Goal: Task Accomplishment & Management: Use online tool/utility

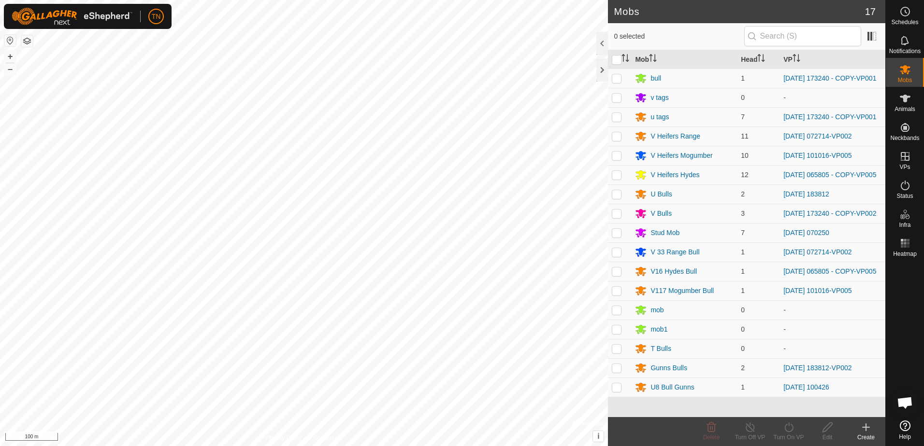
click at [903, 436] on span "Help" at bounding box center [905, 437] width 12 height 6
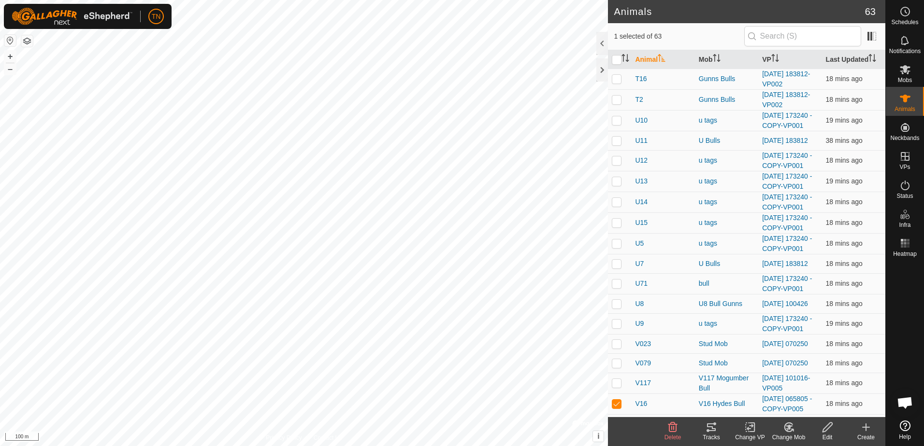
click at [906, 400] on span "Open chat" at bounding box center [905, 404] width 16 height 14
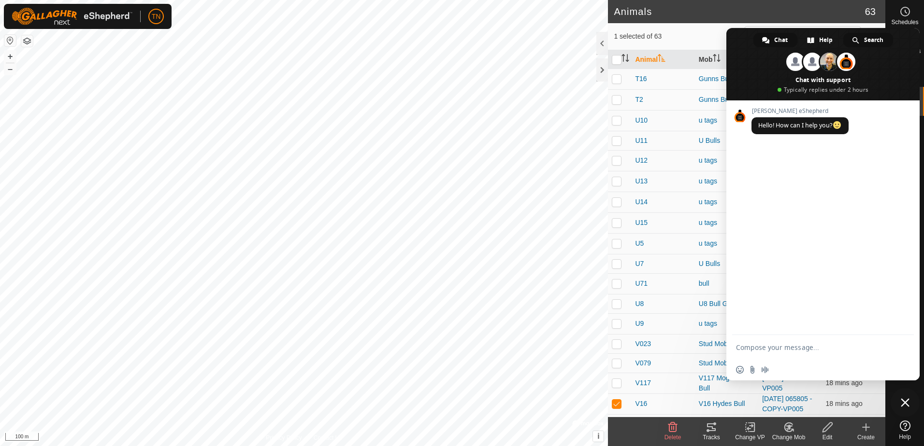
click at [873, 37] on span "Search" at bounding box center [873, 40] width 19 height 14
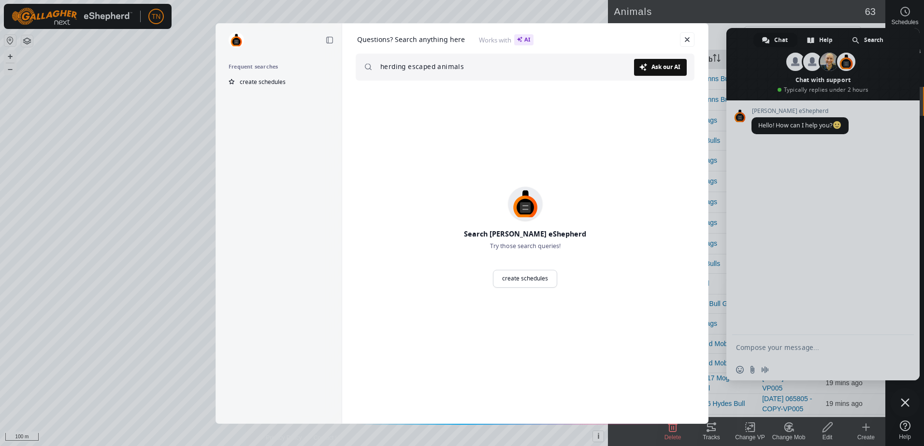
click at [665, 71] on link "Ask our AI Ask" at bounding box center [660, 67] width 53 height 17
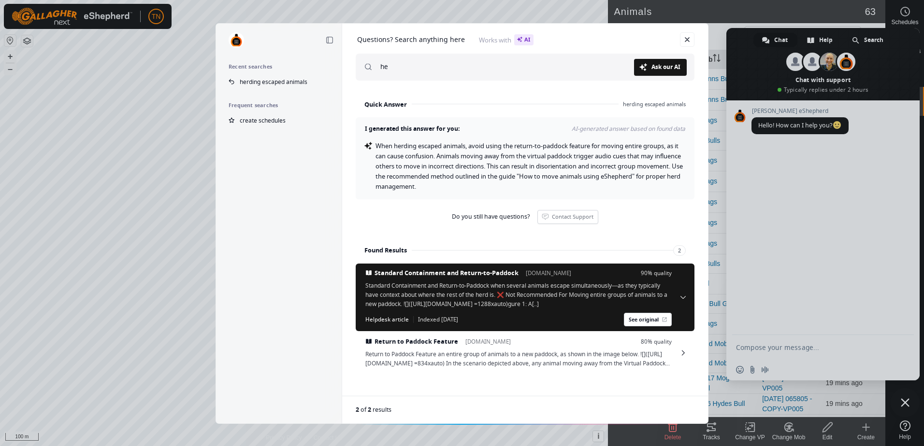
type input "h"
type input "return to paddock function"
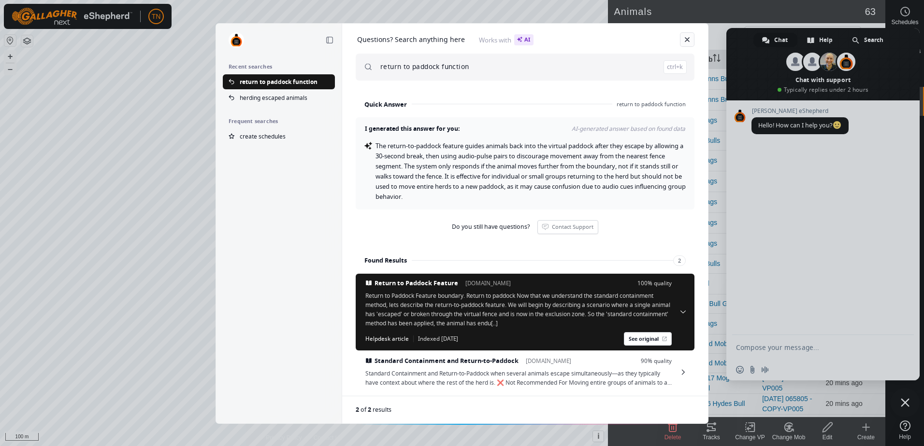
click at [684, 38] on link "Close" at bounding box center [687, 39] width 14 height 14
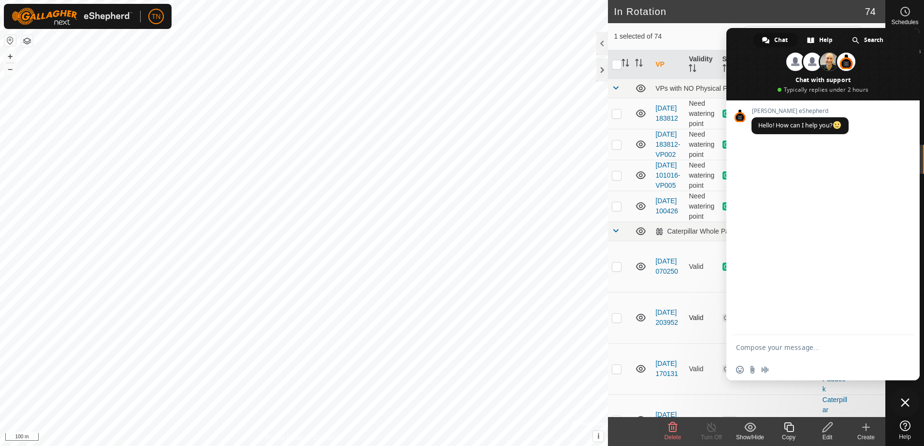
click at [694, 344] on td "Valid" at bounding box center [701, 317] width 33 height 51
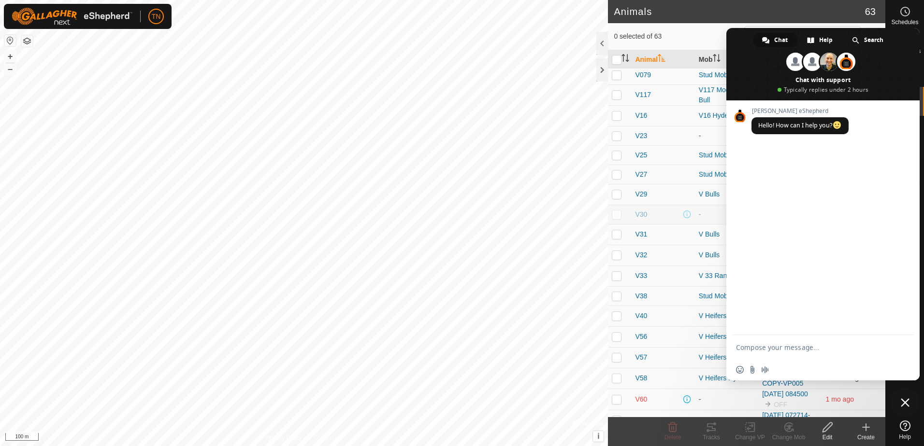
scroll to position [290, 0]
click at [740, 35] on span at bounding box center [822, 64] width 193 height 72
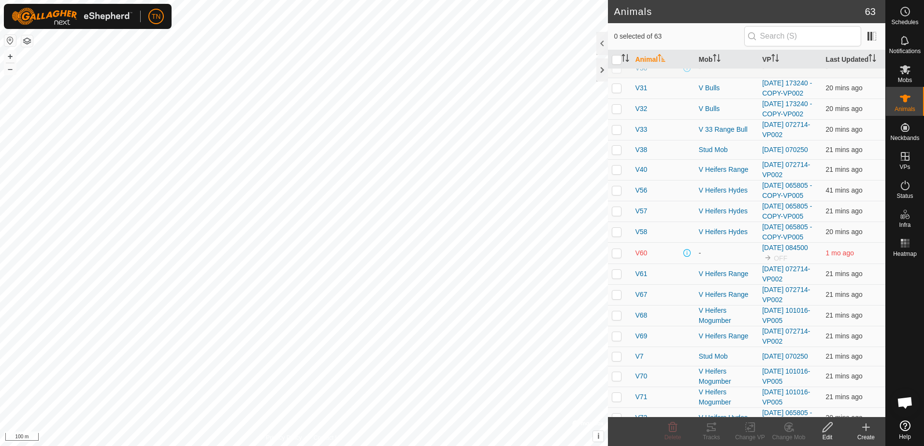
scroll to position [725, 0]
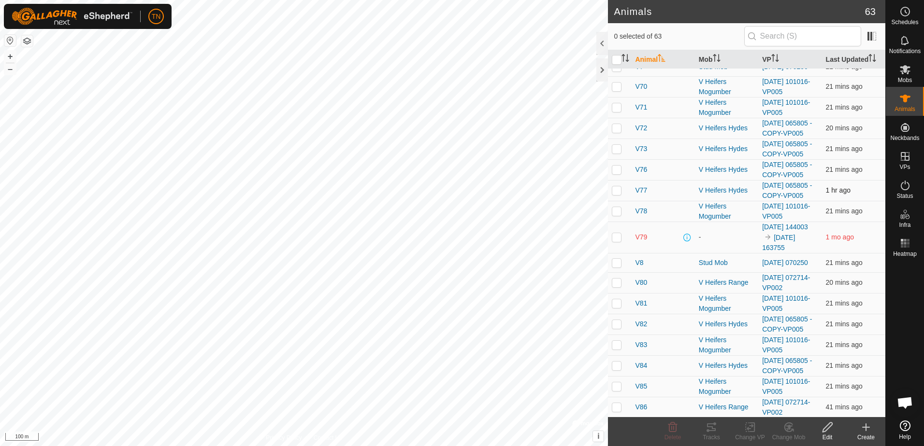
click at [615, 194] on p-checkbox at bounding box center [617, 191] width 10 height 8
checkbox input "true"
click at [869, 428] on icon at bounding box center [865, 428] width 7 height 0
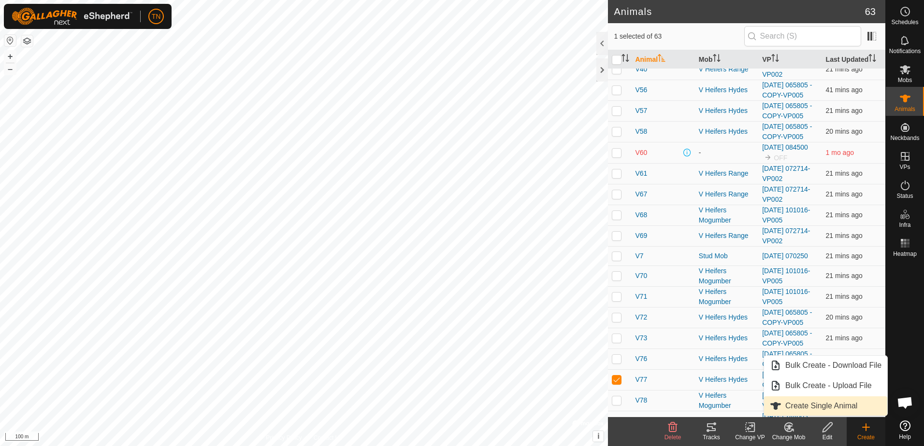
scroll to position [532, 0]
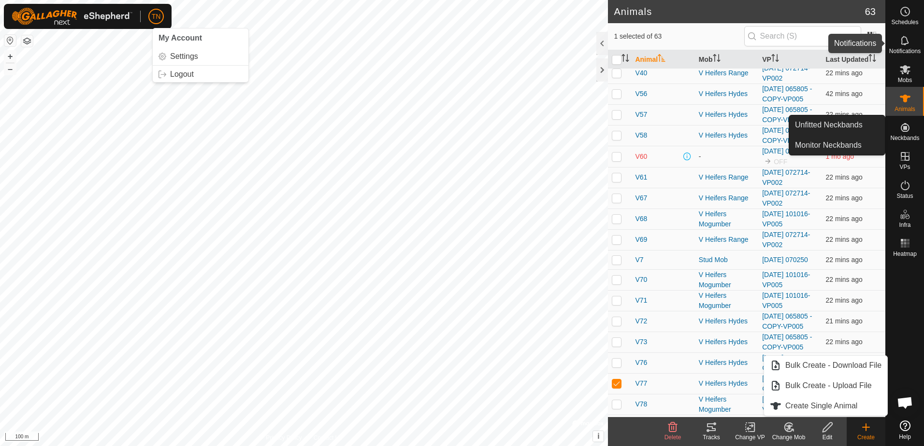
click at [906, 44] on icon at bounding box center [905, 41] width 12 height 12
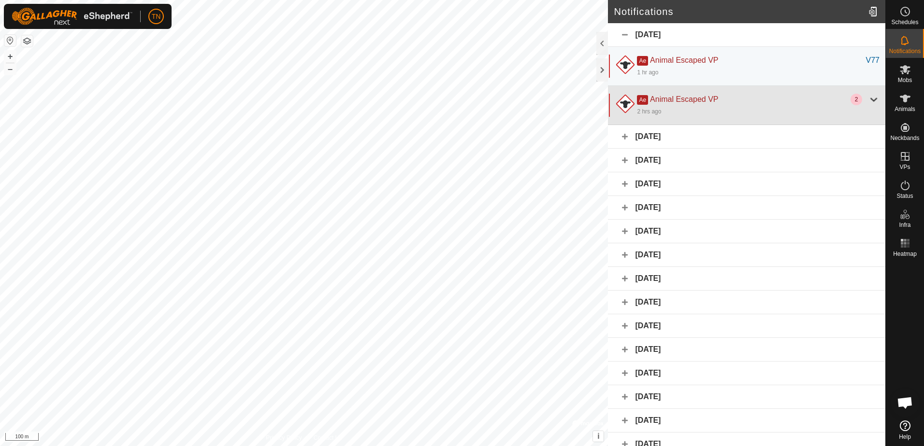
click at [871, 97] on div at bounding box center [874, 100] width 12 height 12
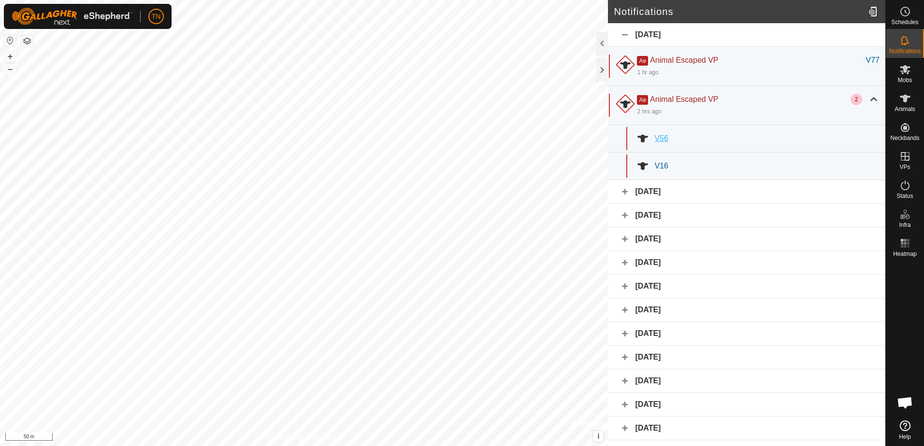
click at [662, 137] on span "V56" at bounding box center [661, 138] width 14 height 8
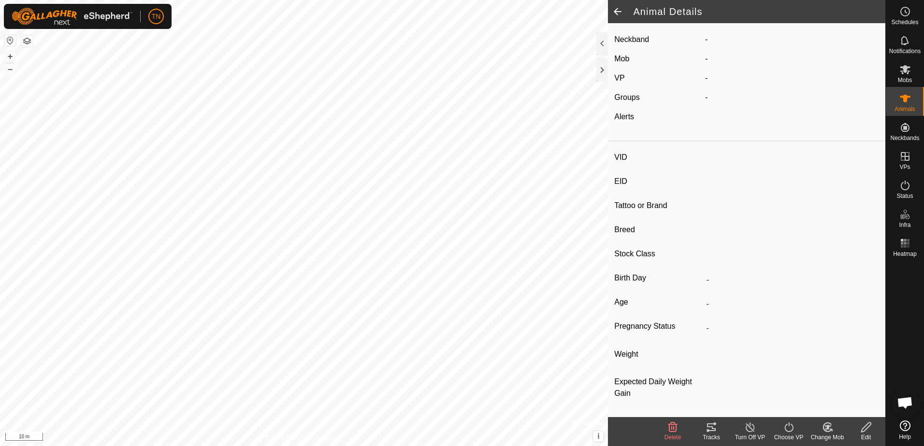
type input "V56"
type input "-"
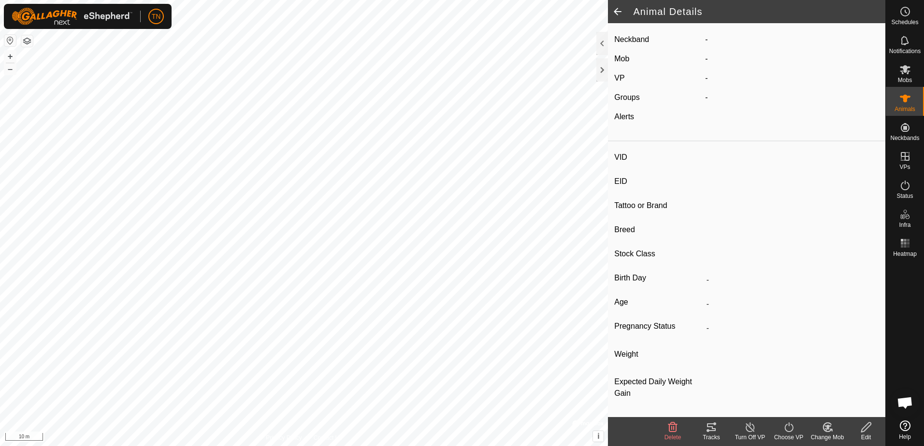
type input "-"
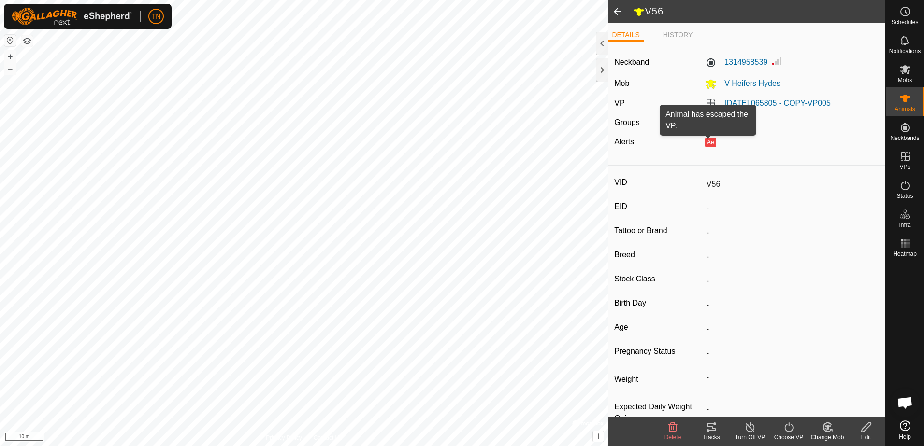
click at [708, 140] on button "Ae" at bounding box center [710, 143] width 11 height 10
click at [751, 103] on link "[DATE] 065805 - COPY-VP005" at bounding box center [777, 103] width 106 height 8
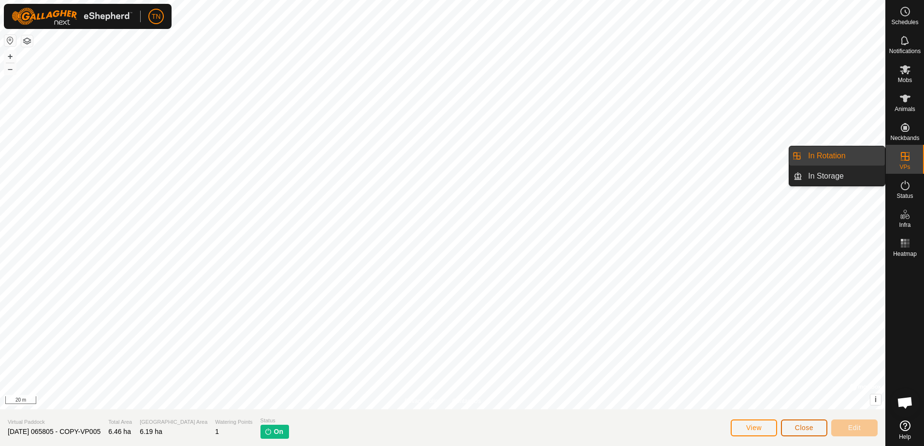
click at [797, 429] on span "Close" at bounding box center [804, 428] width 18 height 8
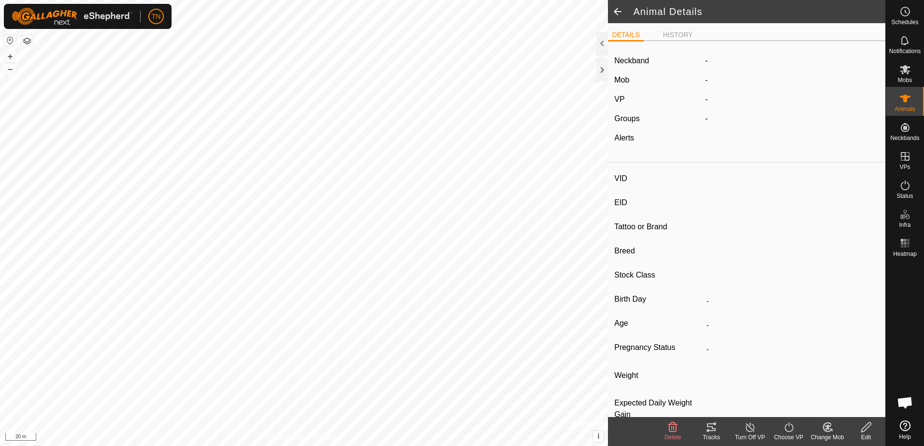
type input "V56"
type input "-"
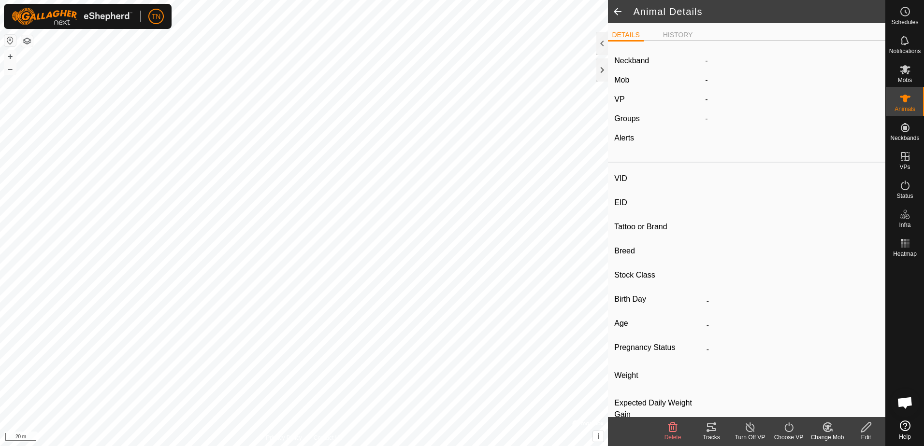
type input "-"
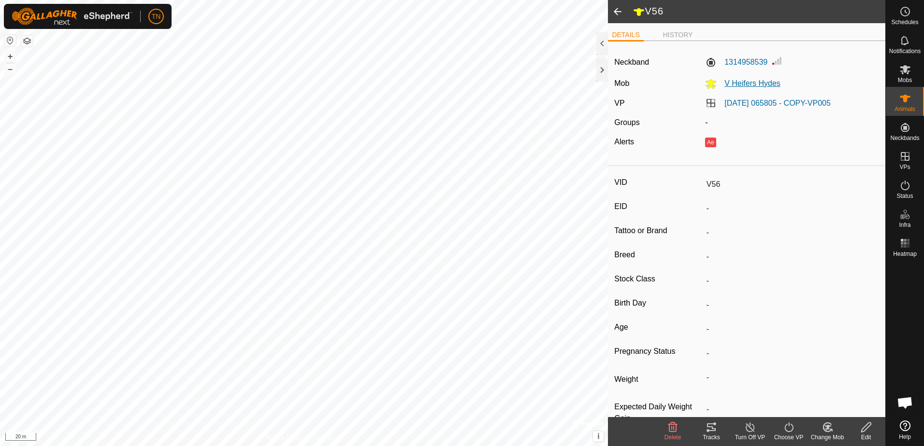
click at [736, 82] on span "V Heifers Hydes" at bounding box center [749, 83] width 64 height 8
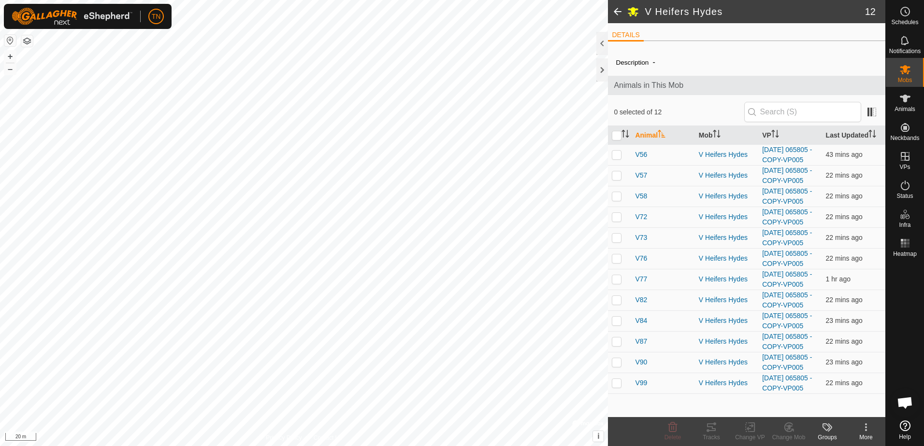
scroll to position [99, 0]
click at [867, 432] on icon at bounding box center [866, 428] width 12 height 12
click at [906, 107] on span "Animals" at bounding box center [904, 109] width 21 height 6
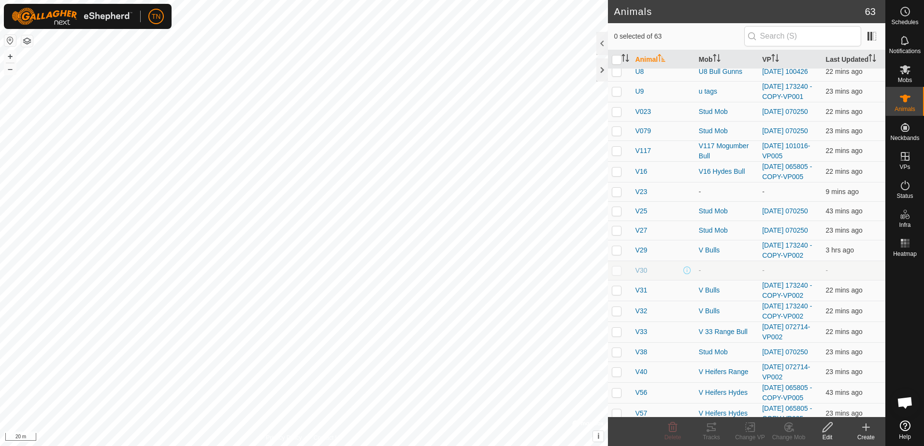
scroll to position [242, 0]
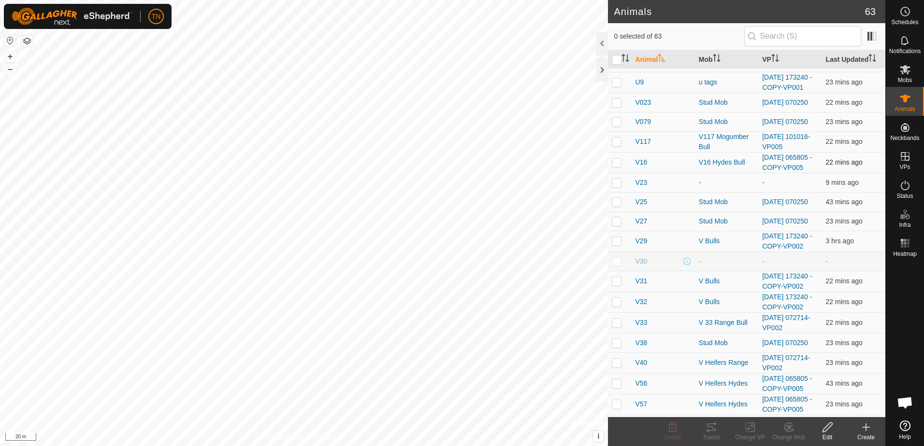
click at [618, 166] on p-checkbox at bounding box center [617, 162] width 10 height 8
checkbox input "true"
click at [748, 427] on icon at bounding box center [750, 428] width 12 height 12
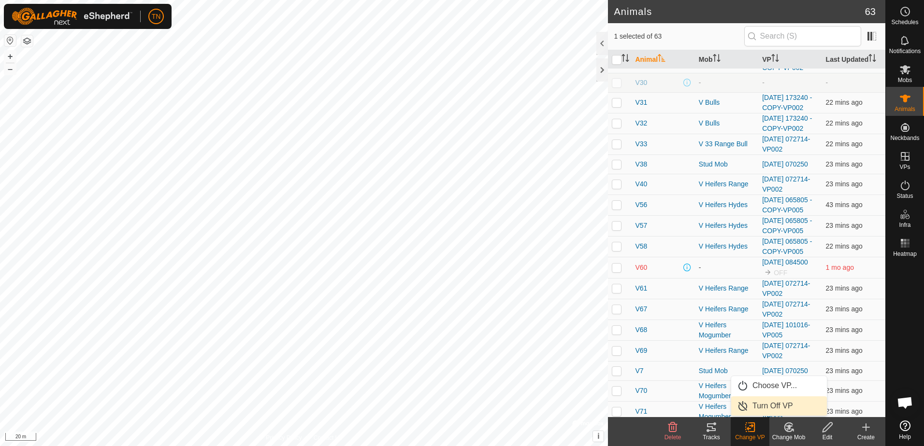
scroll to position [435, 0]
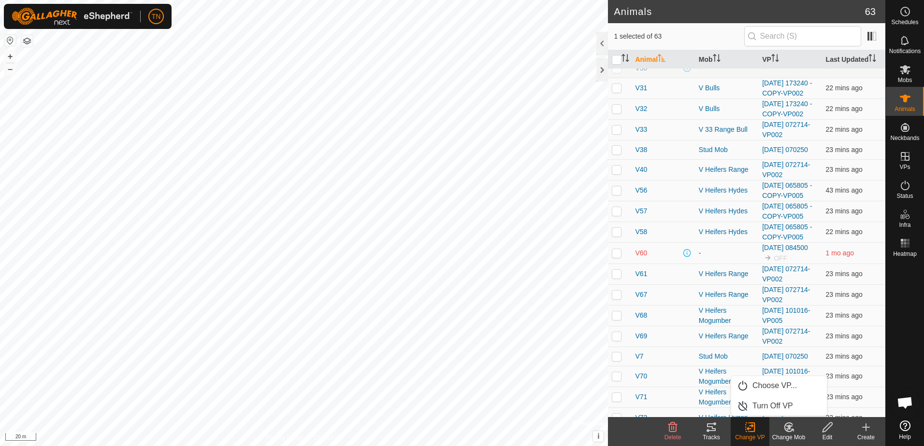
click at [895, 309] on div at bounding box center [905, 339] width 38 height 156
click at [905, 431] on icon at bounding box center [905, 426] width 11 height 11
click at [904, 190] on icon at bounding box center [905, 186] width 9 height 10
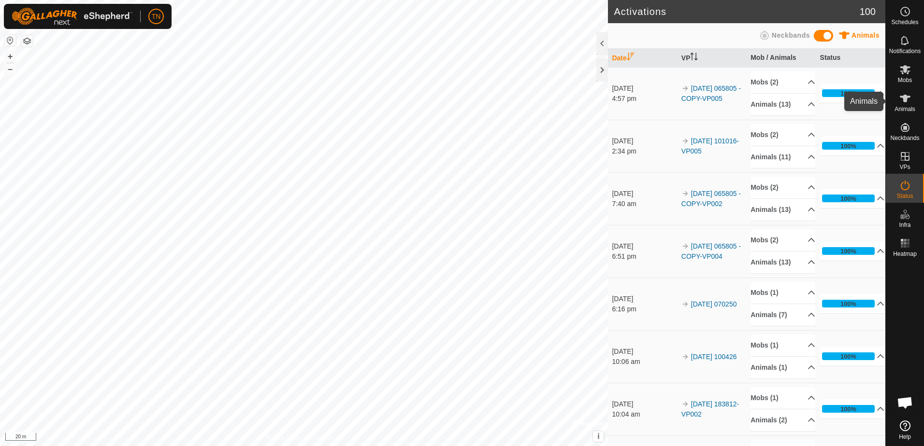
click at [903, 101] on icon at bounding box center [905, 99] width 12 height 12
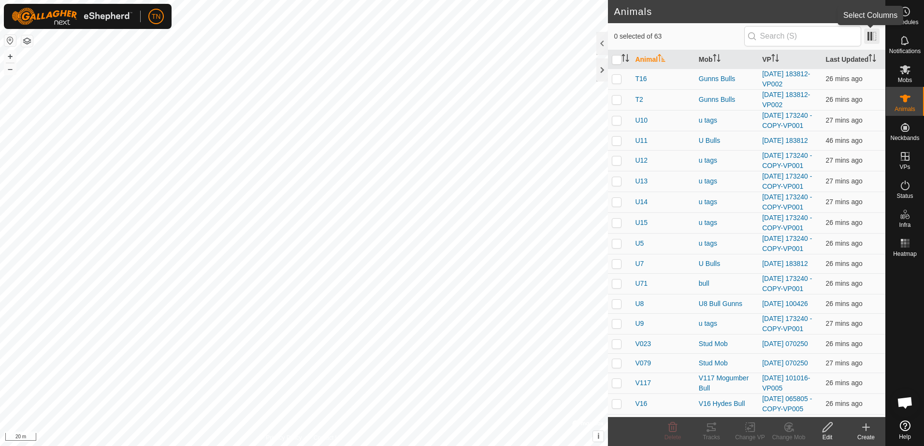
click at [874, 37] on span at bounding box center [871, 36] width 15 height 15
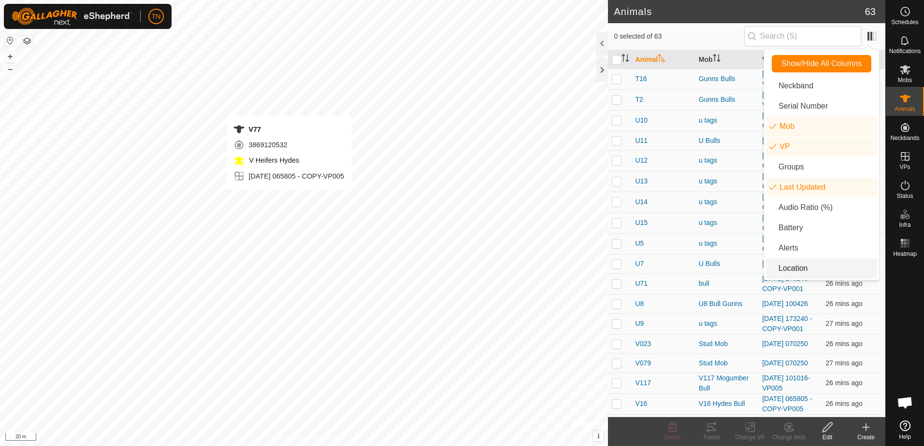
checkbox input "true"
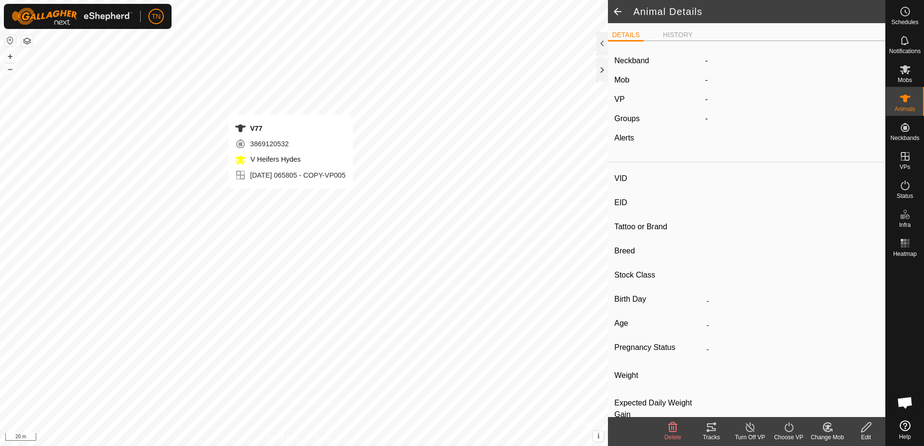
type input "V77"
type input "-"
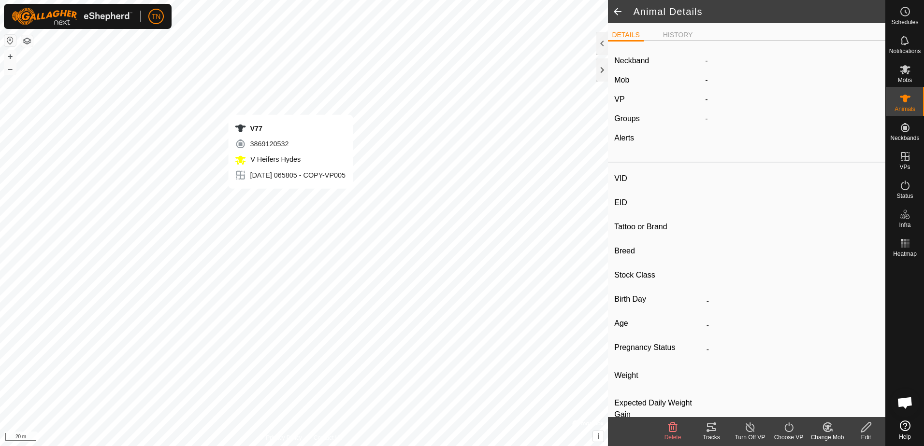
type input "-"
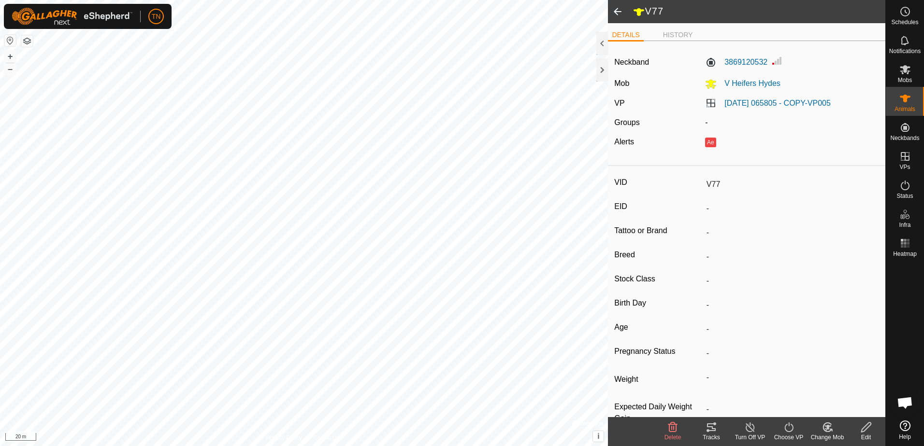
scroll to position [25, 0]
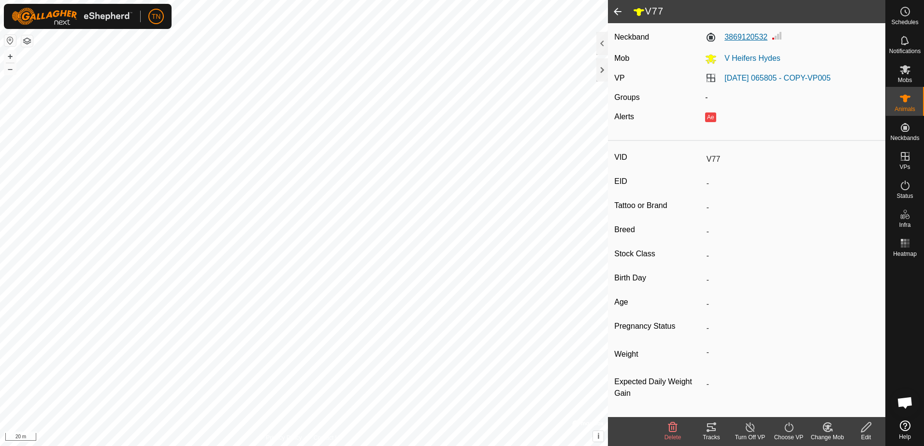
click at [755, 38] on label "3869120532" at bounding box center [736, 37] width 62 height 12
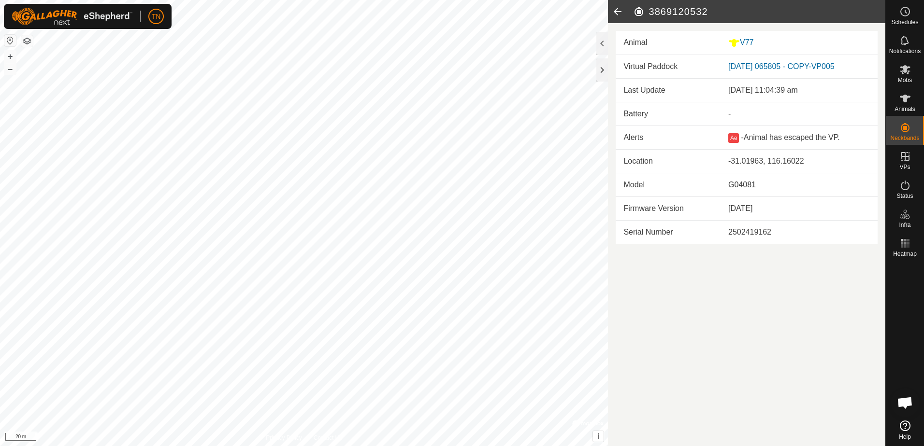
click at [907, 402] on span "Open chat" at bounding box center [905, 404] width 16 height 14
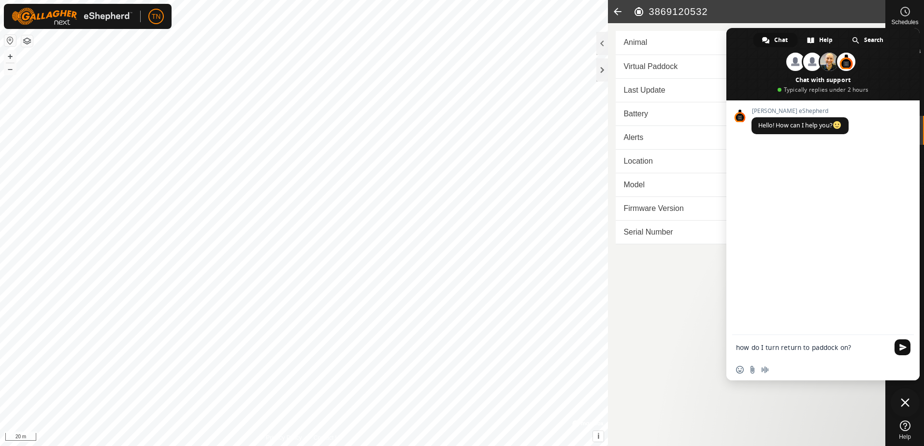
type textarea "how do I turn return to paddock on?"
click at [904, 351] on span "Send" at bounding box center [902, 347] width 7 height 7
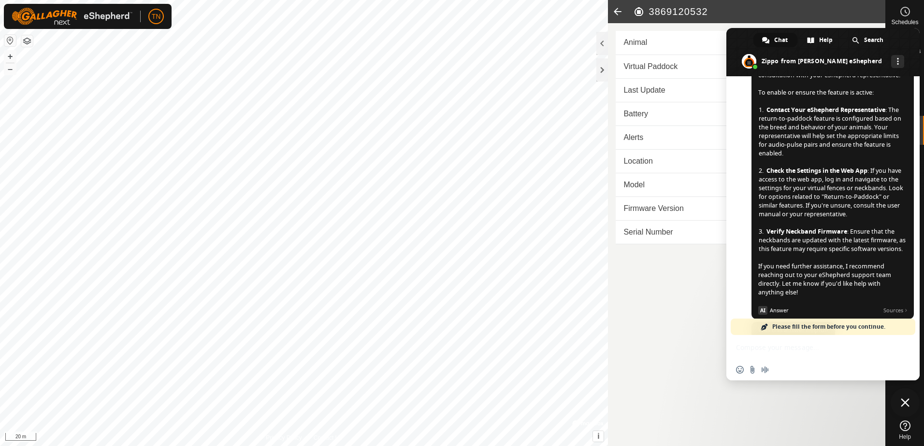
scroll to position [193, 0]
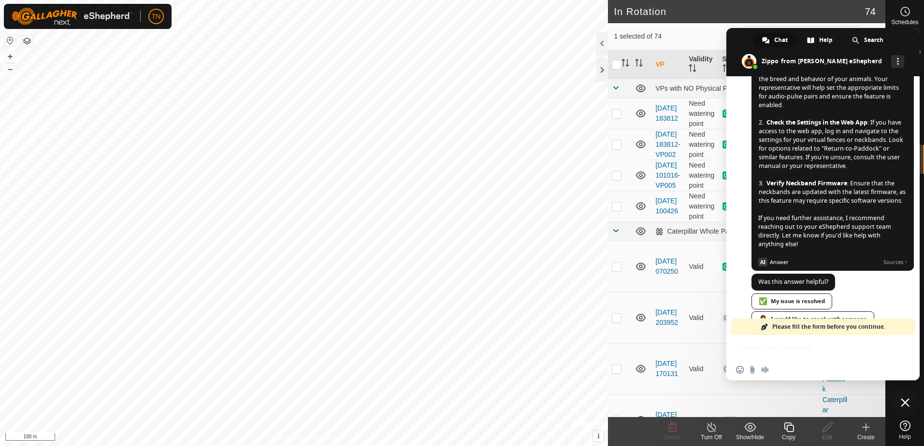
click at [786, 424] on icon at bounding box center [789, 428] width 10 height 10
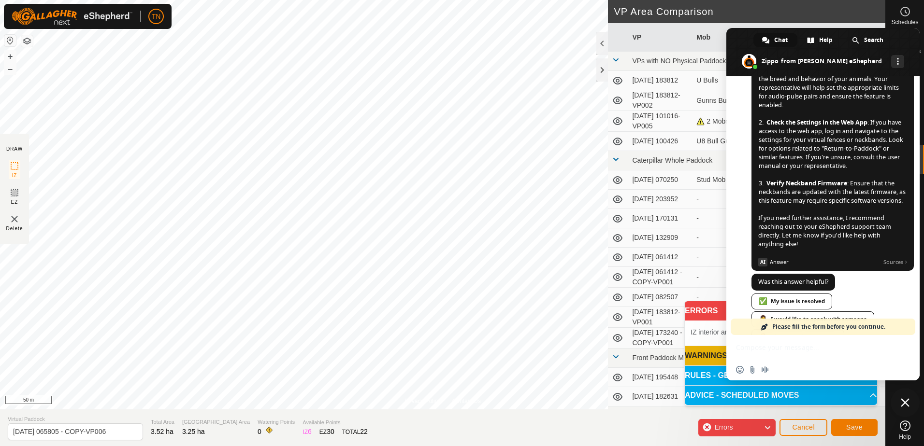
click at [188, 0] on html "TN Schedules Notifications Mobs Animals Neckbands VPs Status Infra Heatmap Help…" at bounding box center [462, 223] width 924 height 446
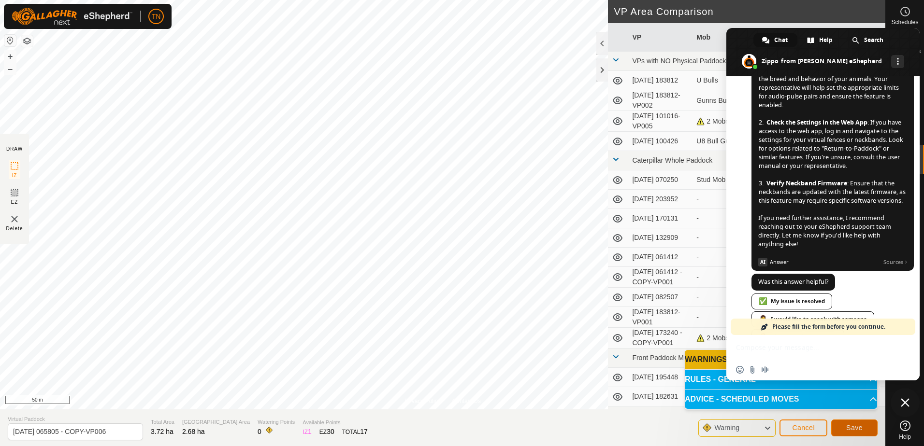
click at [854, 429] on span "Save" at bounding box center [854, 428] width 16 height 8
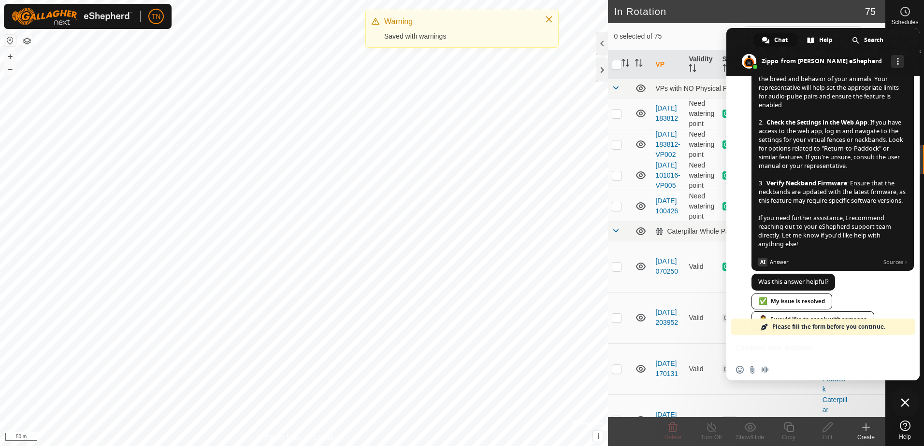
click at [454, 0] on html "TN Schedules Notifications Mobs Animals Neckbands VPs Status Infra Heatmap Help…" at bounding box center [462, 223] width 924 height 446
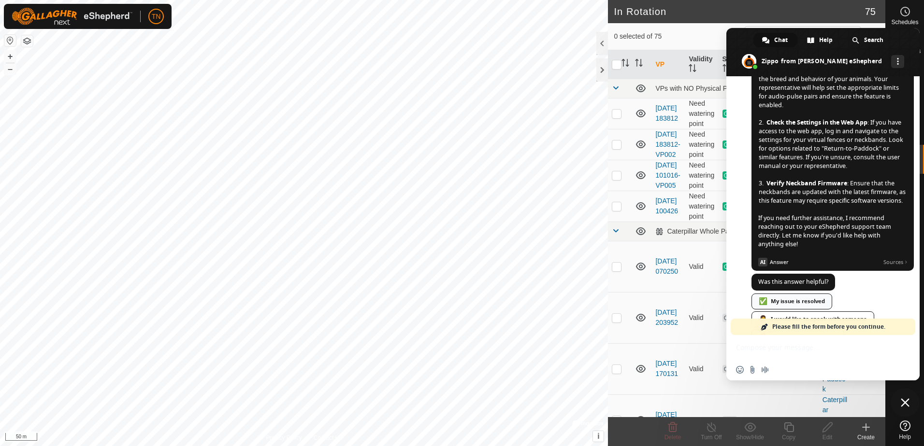
click at [796, 306] on div "✅ My issue is resolved" at bounding box center [791, 302] width 81 height 16
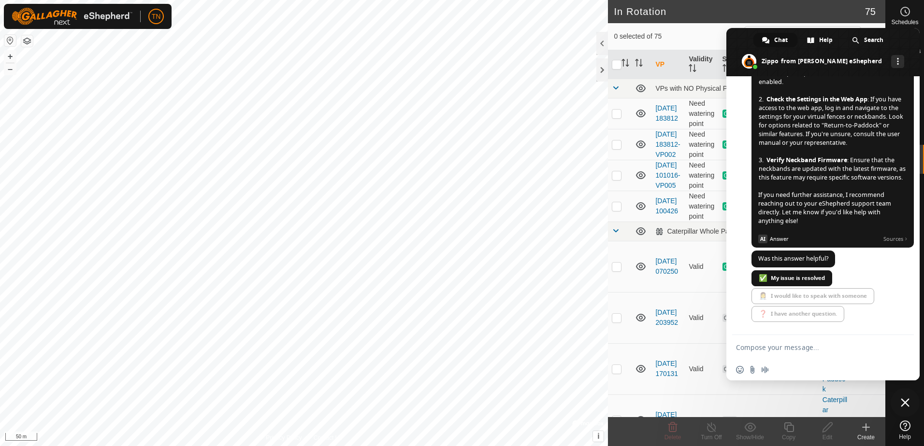
scroll to position [245, 0]
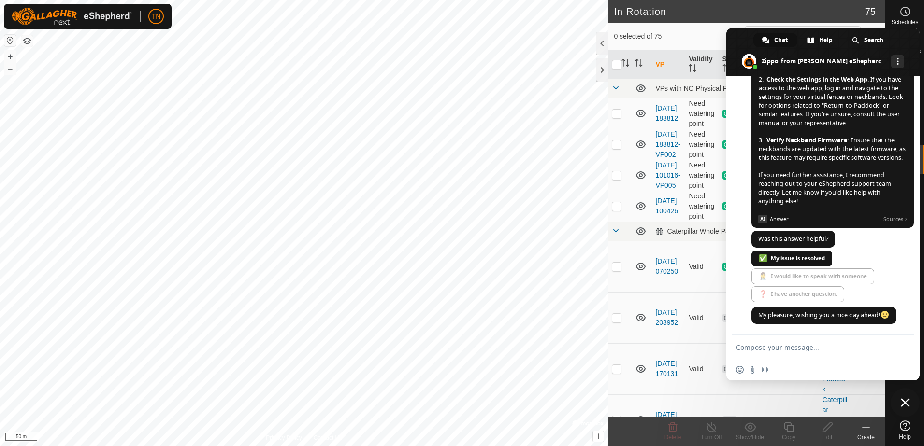
click at [708, 34] on span "0 selected of 75" at bounding box center [679, 36] width 130 height 10
click at [730, 41] on span at bounding box center [822, 52] width 193 height 48
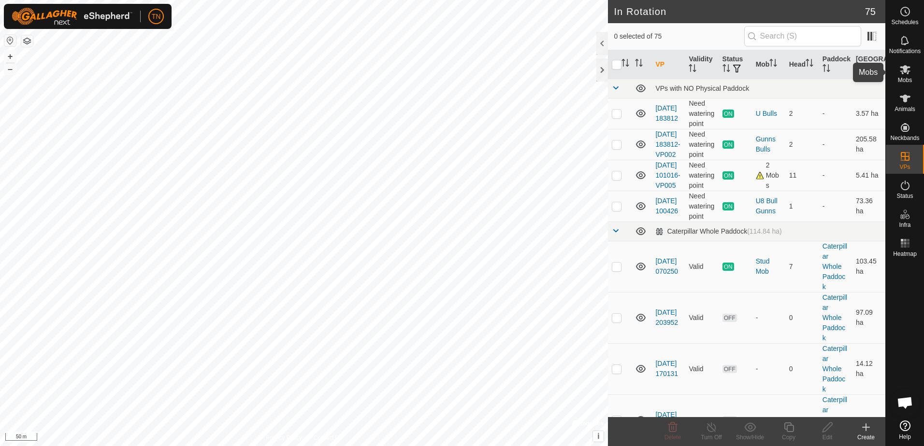
click at [903, 69] on icon at bounding box center [905, 70] width 12 height 12
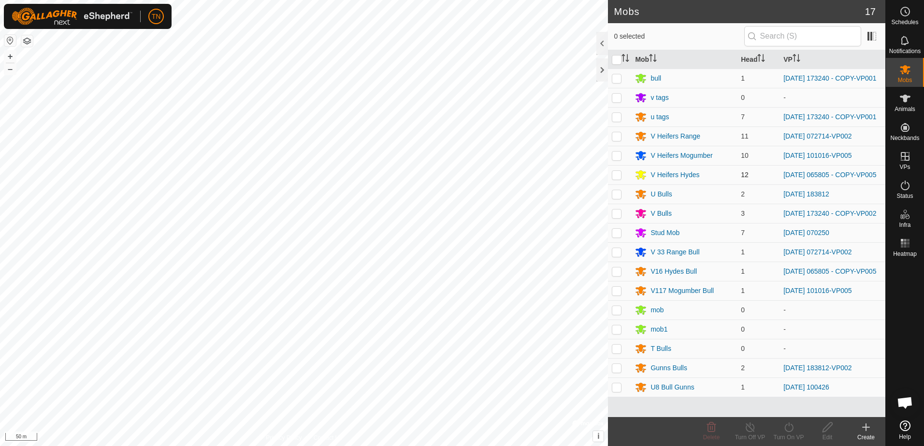
click at [615, 178] on p-checkbox at bounding box center [617, 175] width 10 height 8
checkbox input "true"
click at [618, 275] on p-checkbox at bounding box center [617, 272] width 10 height 8
checkbox input "true"
click at [791, 429] on icon at bounding box center [789, 428] width 12 height 12
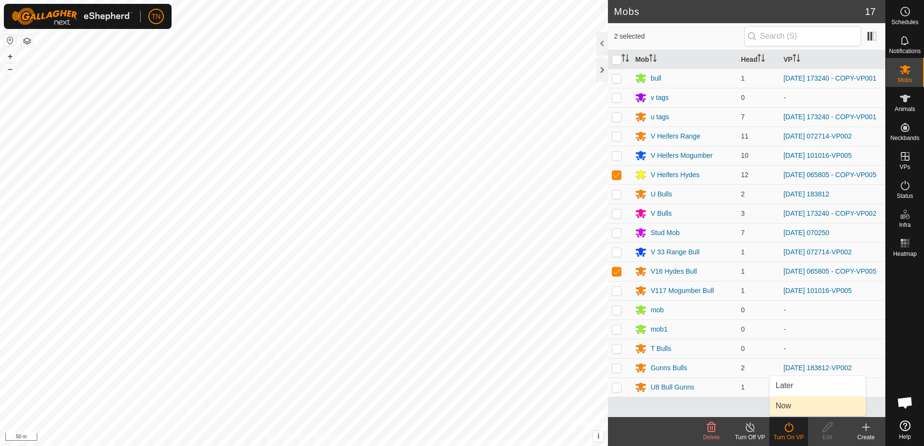
click at [785, 408] on link "Now" at bounding box center [818, 406] width 96 height 19
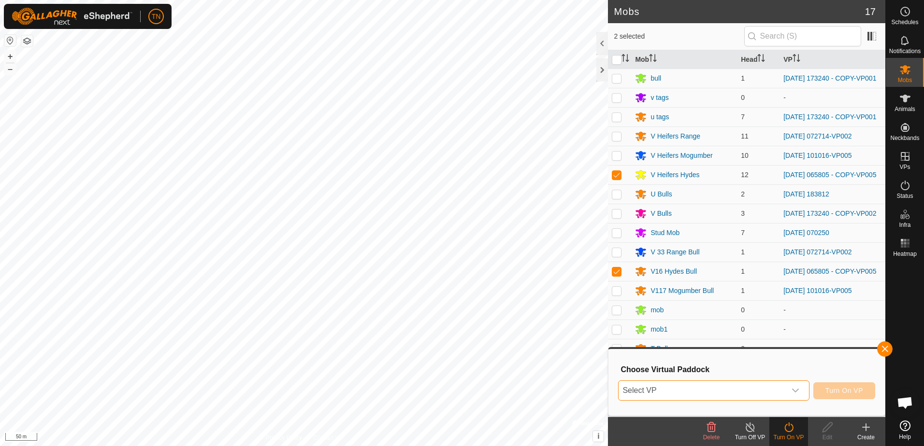
click at [769, 389] on span "Select VP" at bounding box center [701, 390] width 167 height 19
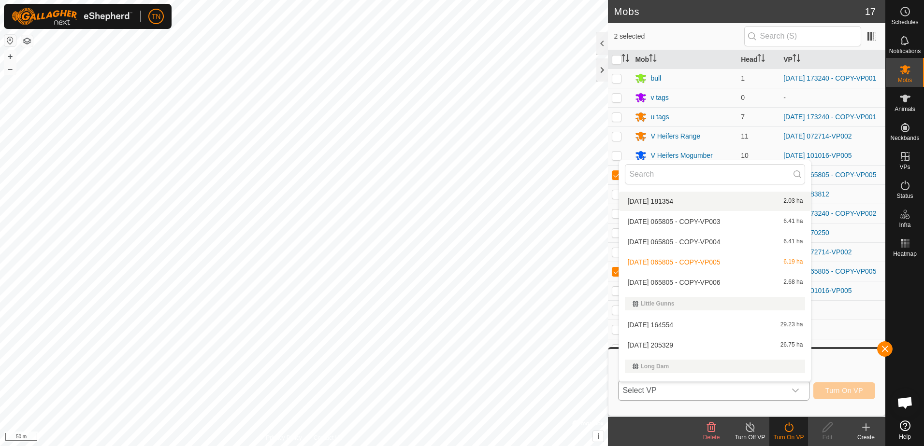
scroll to position [1015, 0]
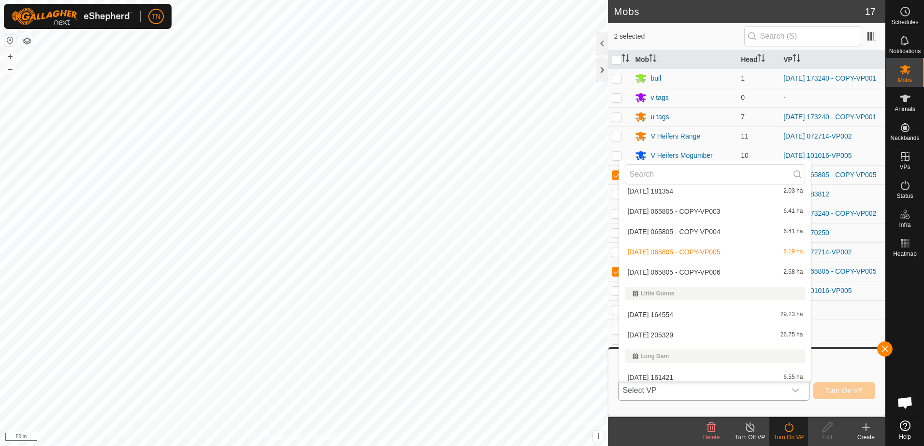
click at [776, 269] on li "[DATE] 065805 - COPY-VP006 2.68 ha" at bounding box center [715, 272] width 192 height 19
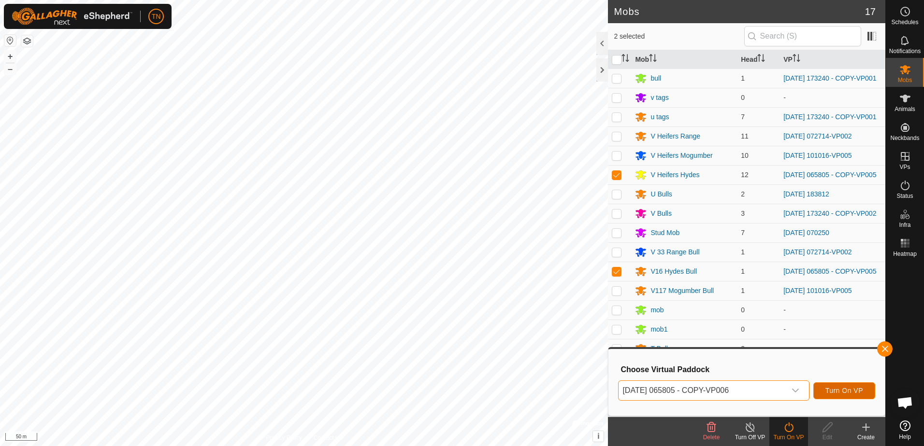
click at [838, 394] on span "Turn On VP" at bounding box center [844, 391] width 38 height 8
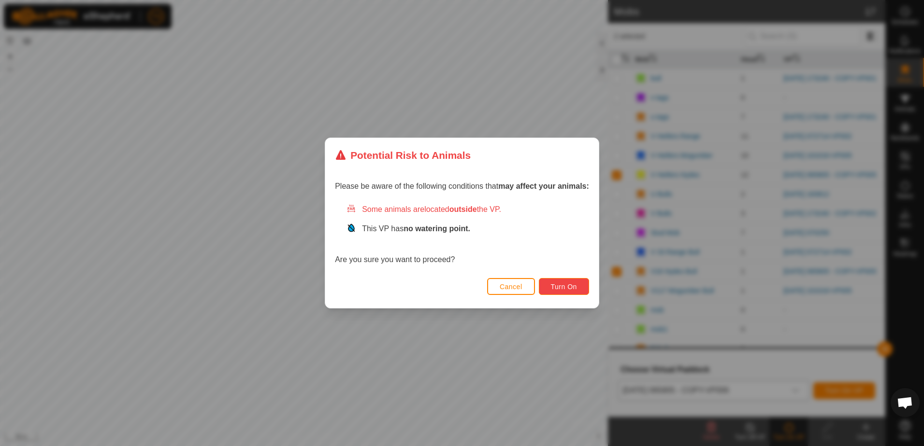
click at [577, 290] on button "Turn On" at bounding box center [564, 286] width 50 height 17
